Goal: Information Seeking & Learning: Learn about a topic

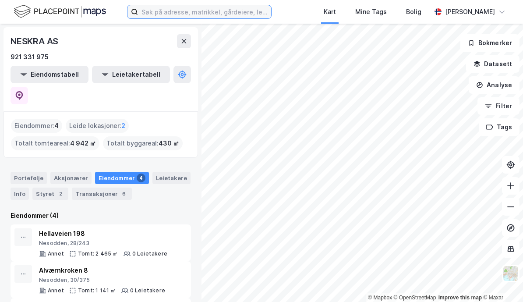
click at [161, 13] on input at bounding box center [204, 11] width 133 height 13
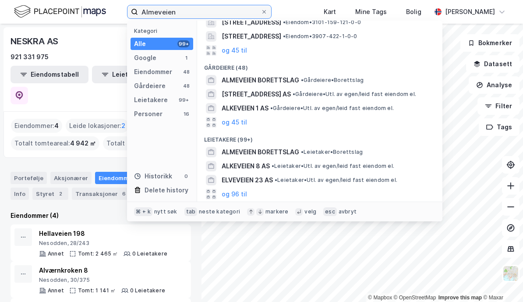
scroll to position [66, 0]
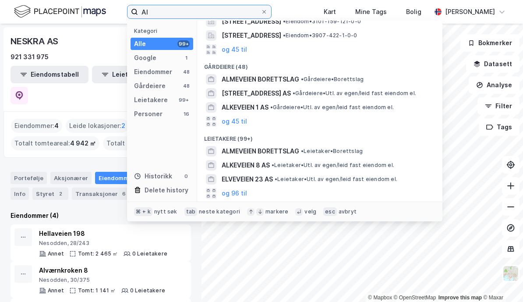
type input "A"
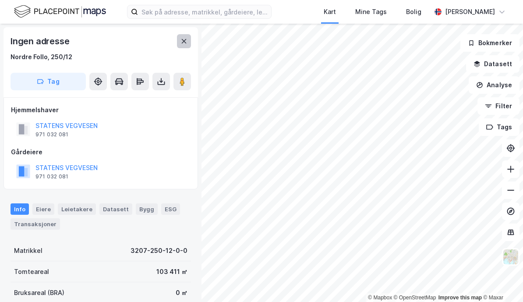
click at [180, 43] on button at bounding box center [184, 41] width 14 height 14
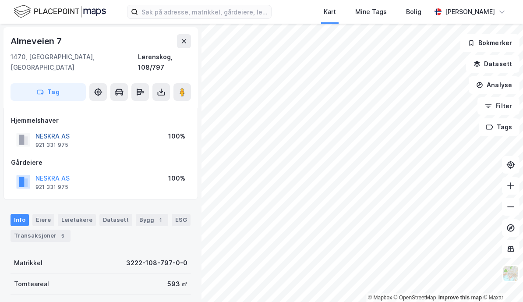
click at [0, 0] on button "NESKRA AS" at bounding box center [0, 0] width 0 height 0
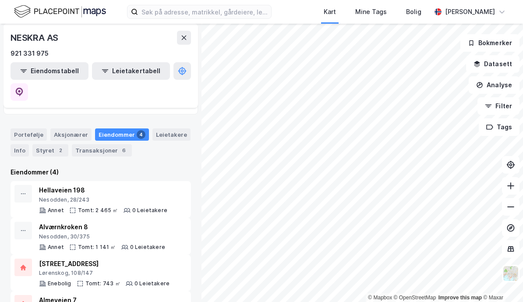
scroll to position [71, 0]
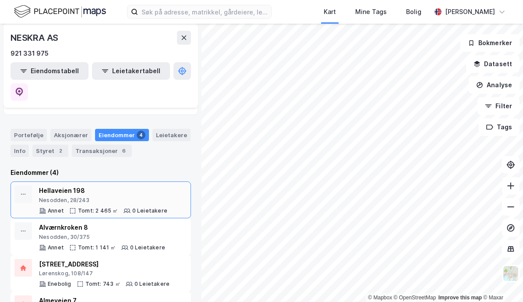
click at [55, 185] on div "Hellaveien 198 Nesodden, 28/243" at bounding box center [103, 194] width 128 height 18
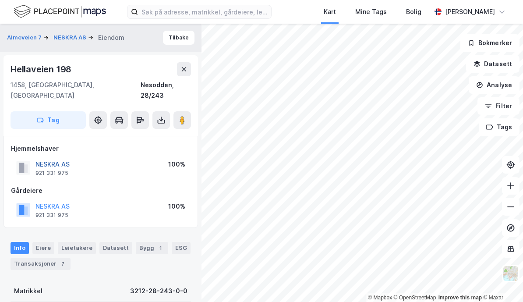
click at [0, 0] on button "NESKRA AS" at bounding box center [0, 0] width 0 height 0
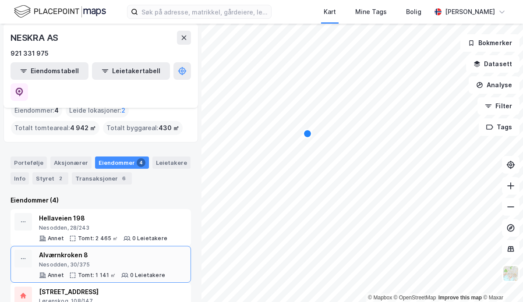
scroll to position [43, 0]
click at [75, 262] on div "Nesodden, 30/375" at bounding box center [102, 265] width 126 height 7
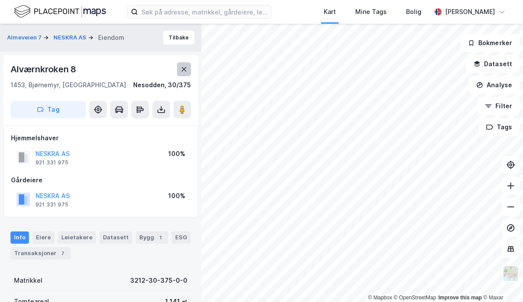
click at [189, 69] on button at bounding box center [184, 69] width 14 height 14
